Goal: Information Seeking & Learning: Learn about a topic

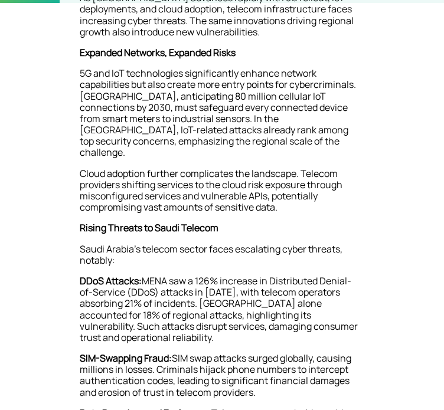
scroll to position [325, 0]
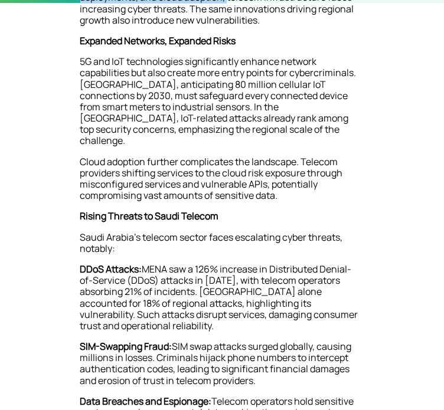
drag, startPoint x: 152, startPoint y: 124, endPoint x: 250, endPoint y: 158, distance: 103.6
click at [250, 35] on p "As [GEOGRAPHIC_DATA] advances rapidly with 5G rollout, IoT deployments, and clo…" at bounding box center [222, 8] width 284 height 55
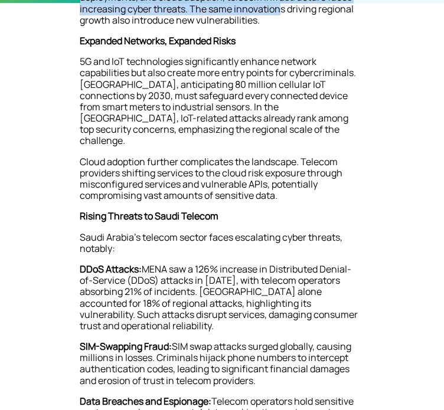
drag, startPoint x: 240, startPoint y: 143, endPoint x: 300, endPoint y: 162, distance: 62.5
click at [300, 35] on p "As [GEOGRAPHIC_DATA] advances rapidly with 5G rollout, IoT deployments, and clo…" at bounding box center [222, 8] width 284 height 55
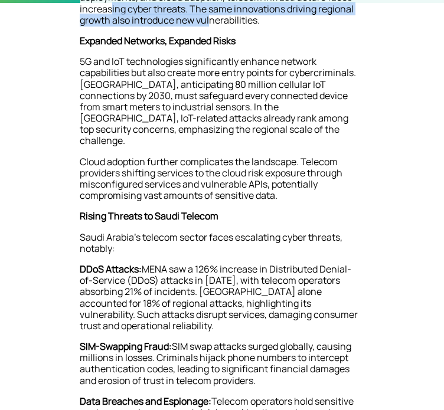
drag, startPoint x: 134, startPoint y: 162, endPoint x: 231, endPoint y: 187, distance: 100.6
click at [231, 35] on p "As [GEOGRAPHIC_DATA] advances rapidly with 5G rollout, IoT deployments, and clo…" at bounding box center [222, 8] width 284 height 55
drag, startPoint x: 230, startPoint y: 158, endPoint x: 251, endPoint y: 183, distance: 32.7
click at [251, 35] on p "As [GEOGRAPHIC_DATA] advances rapidly with 5G rollout, IoT deployments, and clo…" at bounding box center [222, 8] width 284 height 55
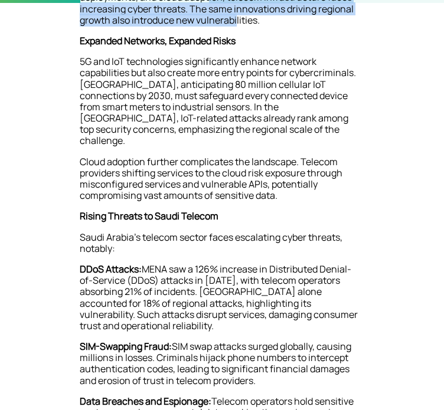
click at [251, 35] on p "As [GEOGRAPHIC_DATA] advances rapidly with 5G rollout, IoT deployments, and clo…" at bounding box center [222, 8] width 284 height 55
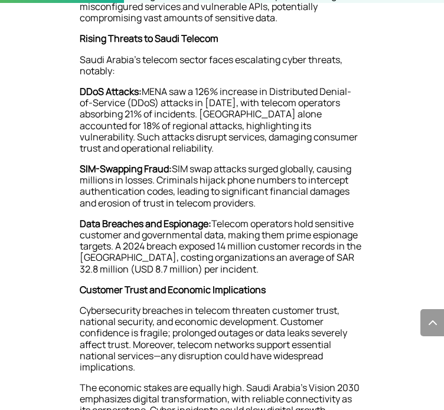
scroll to position [502, 0]
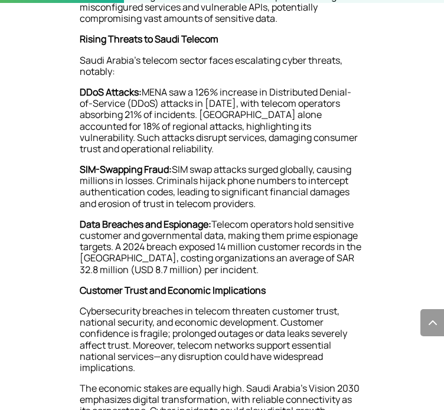
drag, startPoint x: 85, startPoint y: 44, endPoint x: 172, endPoint y: 54, distance: 87.9
drag, startPoint x: 163, startPoint y: 52, endPoint x: 146, endPoint y: 67, distance: 22.6
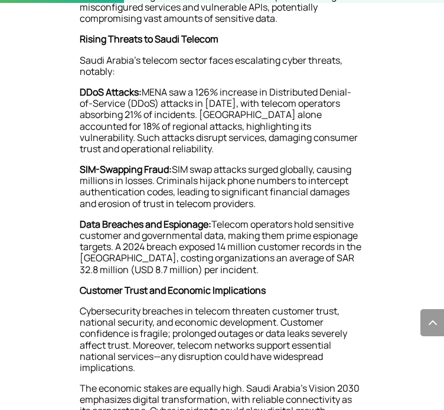
drag, startPoint x: 137, startPoint y: 66, endPoint x: 257, endPoint y: 66, distance: 120.4
drag, startPoint x: 266, startPoint y: 66, endPoint x: 138, endPoint y: 67, distance: 127.5
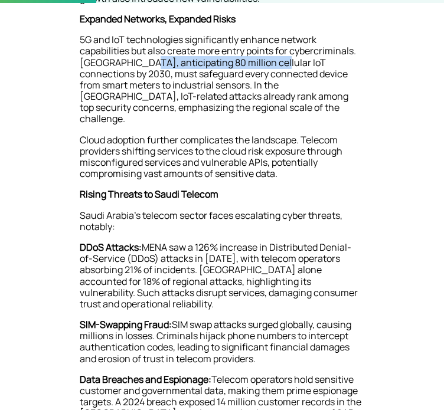
scroll to position [315, 0]
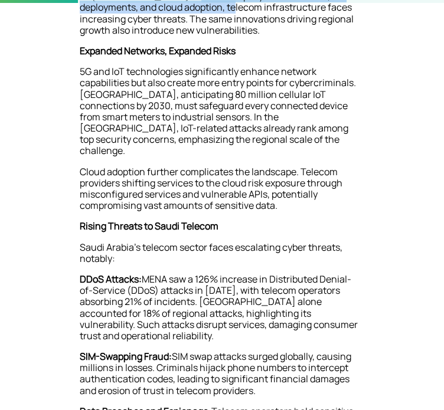
drag, startPoint x: 182, startPoint y: 153, endPoint x: 263, endPoint y: 171, distance: 82.1
click at [263, 45] on p "As [GEOGRAPHIC_DATA] advances rapidly with 5G rollout, IoT deployments, and clo…" at bounding box center [222, 18] width 284 height 55
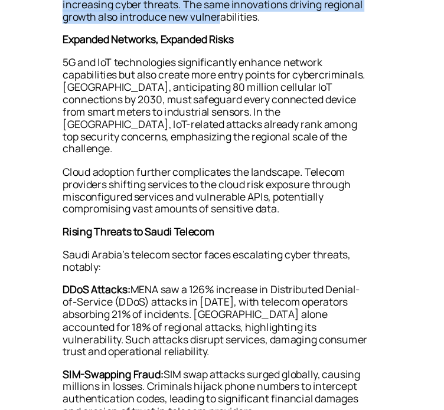
drag, startPoint x: 145, startPoint y: 168, endPoint x: 241, endPoint y: 192, distance: 99.9
click at [241, 45] on p "As [GEOGRAPHIC_DATA] advances rapidly with 5G rollout, IoT deployments, and clo…" at bounding box center [222, 18] width 284 height 55
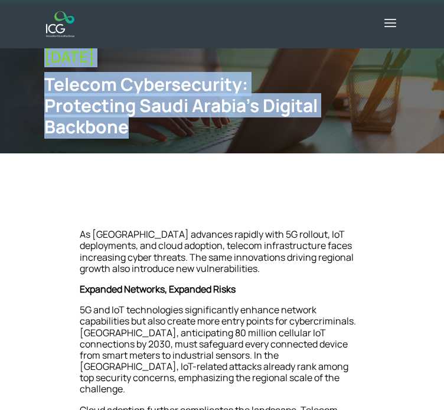
click at [201, 192] on div "[DATE] Telecom Cybersecurity: Protecting Saudi Arabia’s Digital Backbone" at bounding box center [222, 96] width 444 height 192
